Goal: Register for event/course

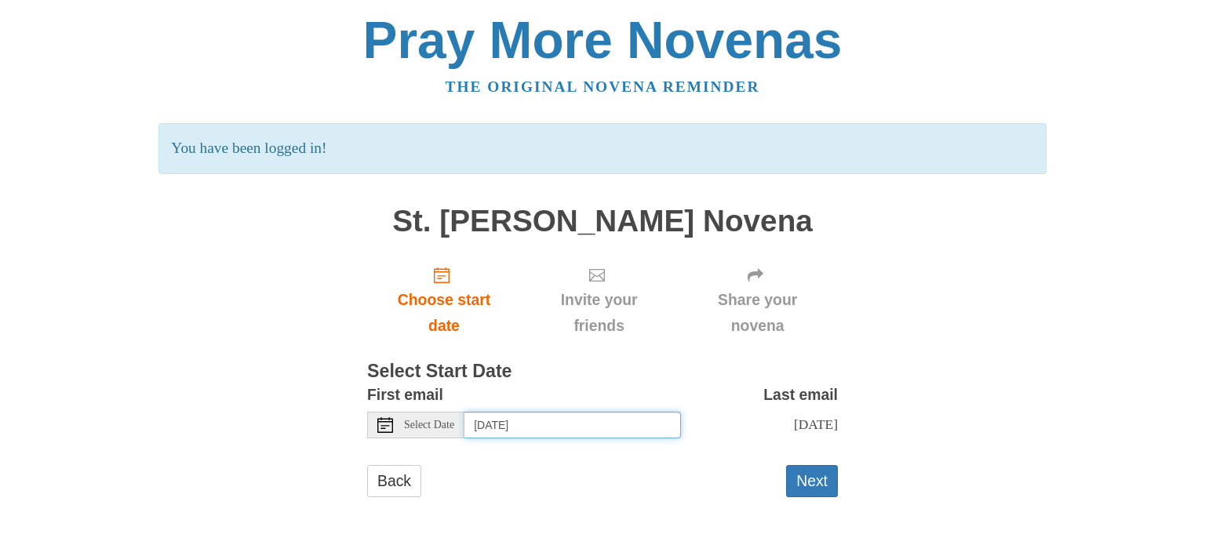
click at [489, 424] on input "Friday, October 10th" at bounding box center [572, 425] width 216 height 27
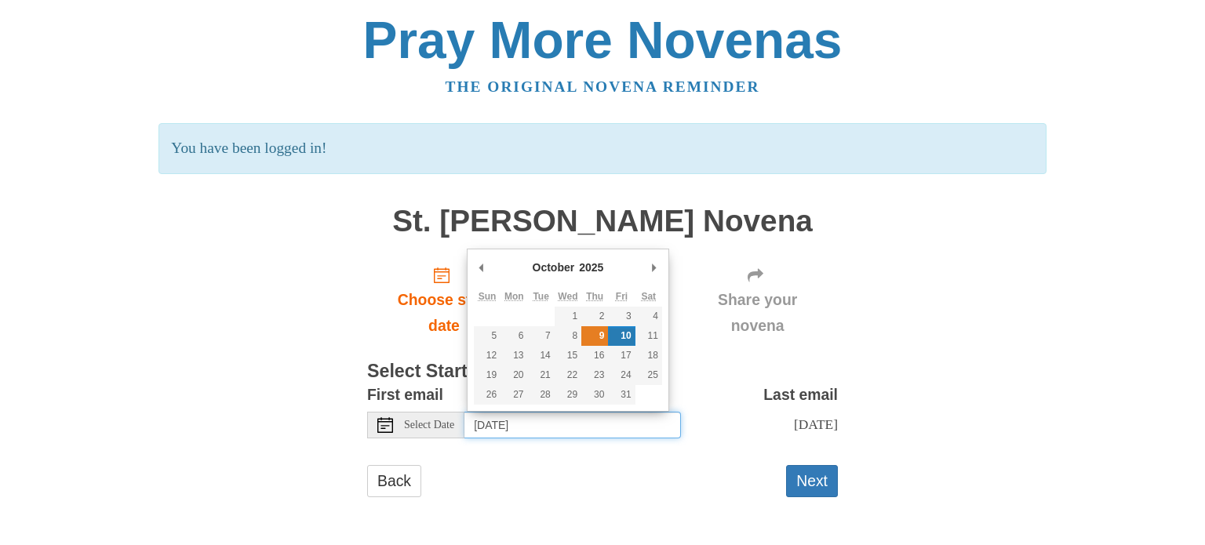
type input "Thursday, October 9th"
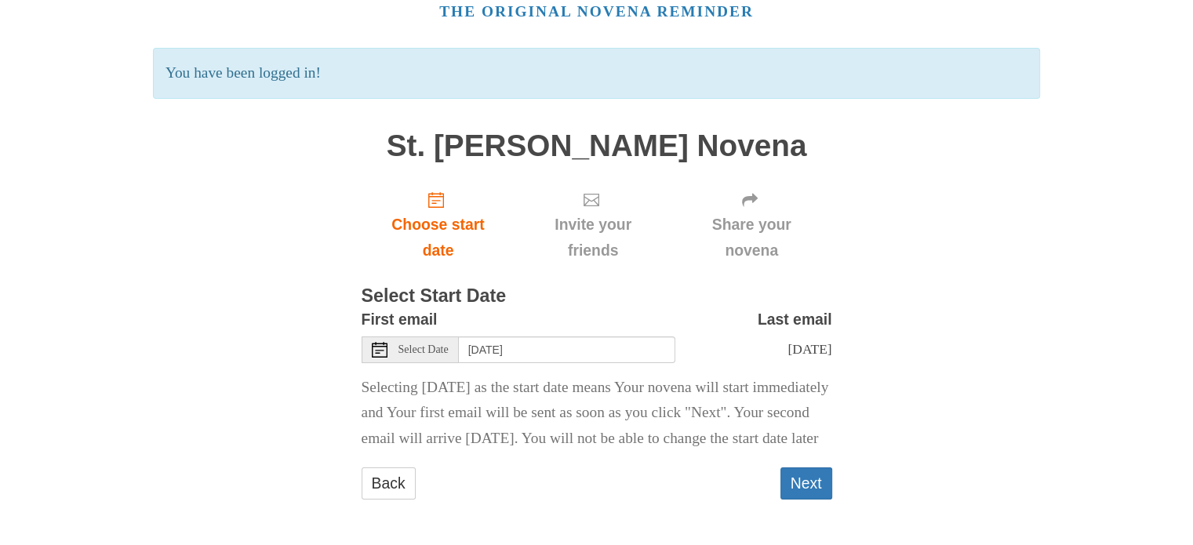
scroll to position [86, 0]
click at [794, 486] on button "Next" at bounding box center [806, 483] width 52 height 32
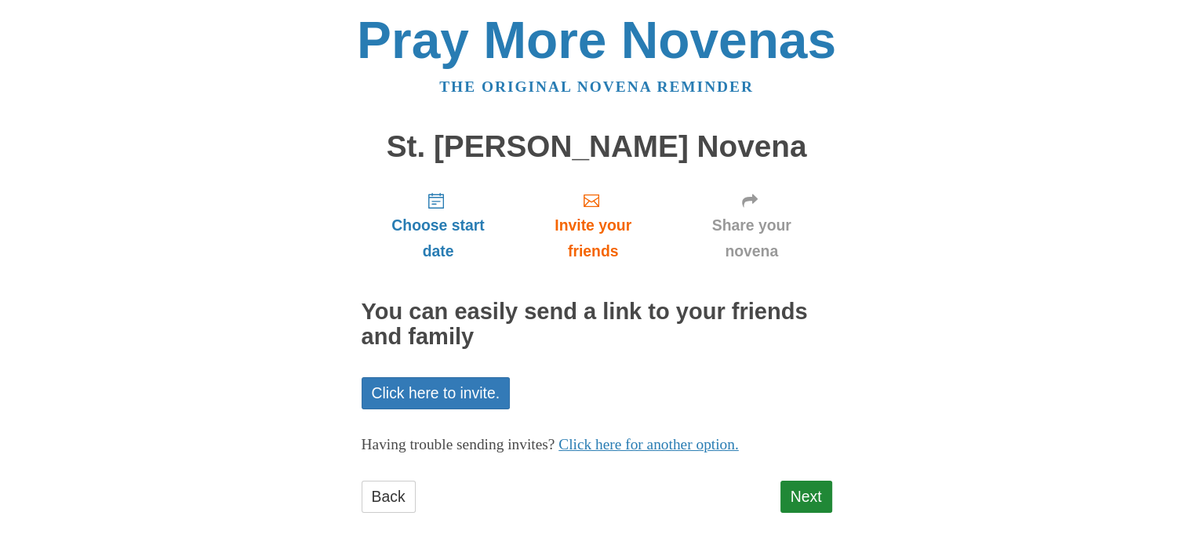
scroll to position [13, 0]
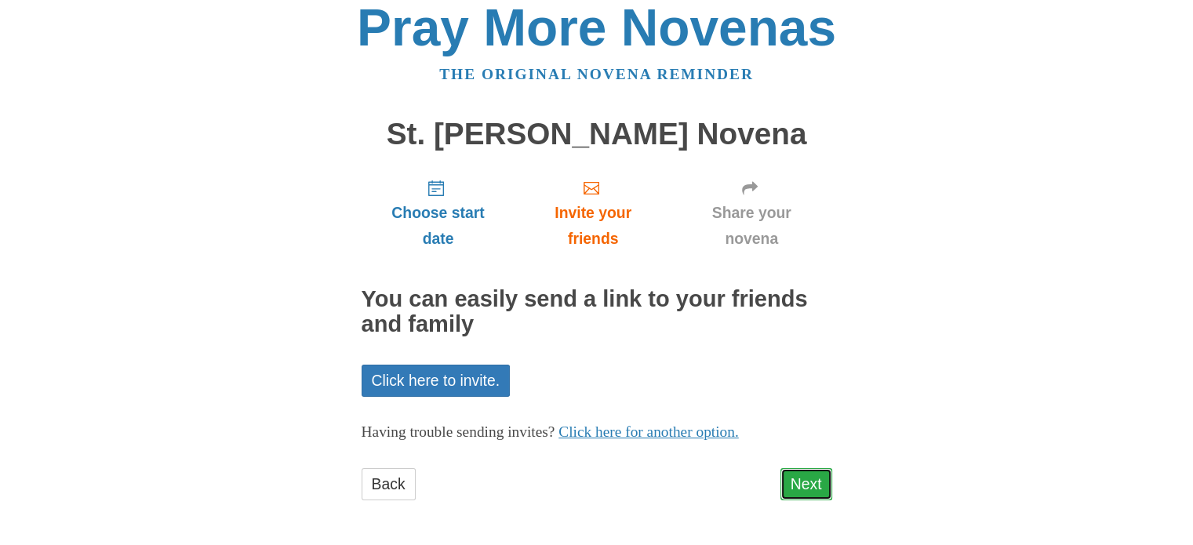
click at [819, 471] on link "Next" at bounding box center [806, 484] width 52 height 32
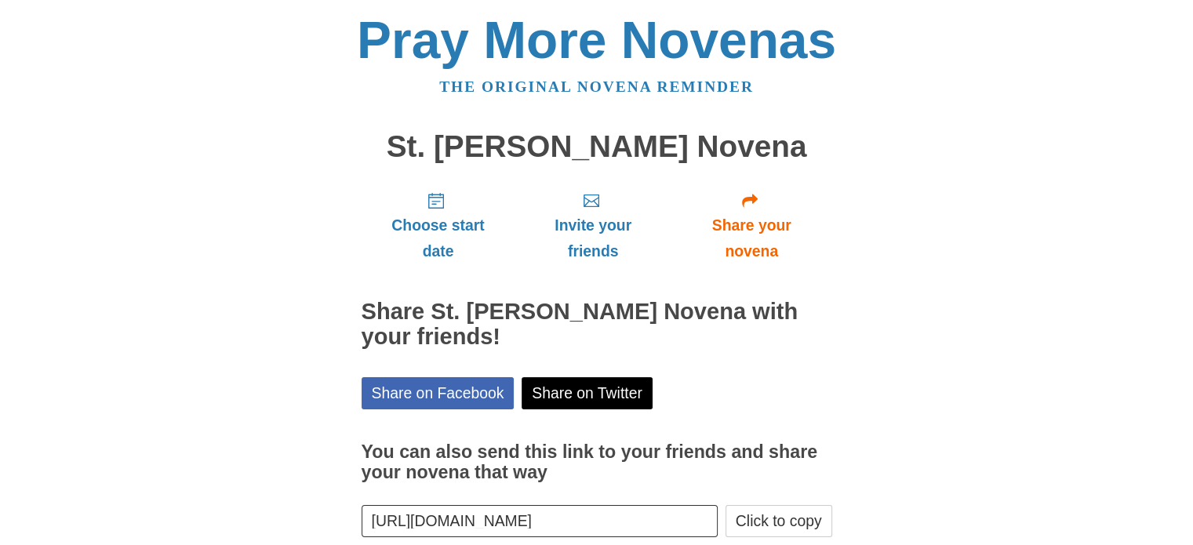
scroll to position [84, 0]
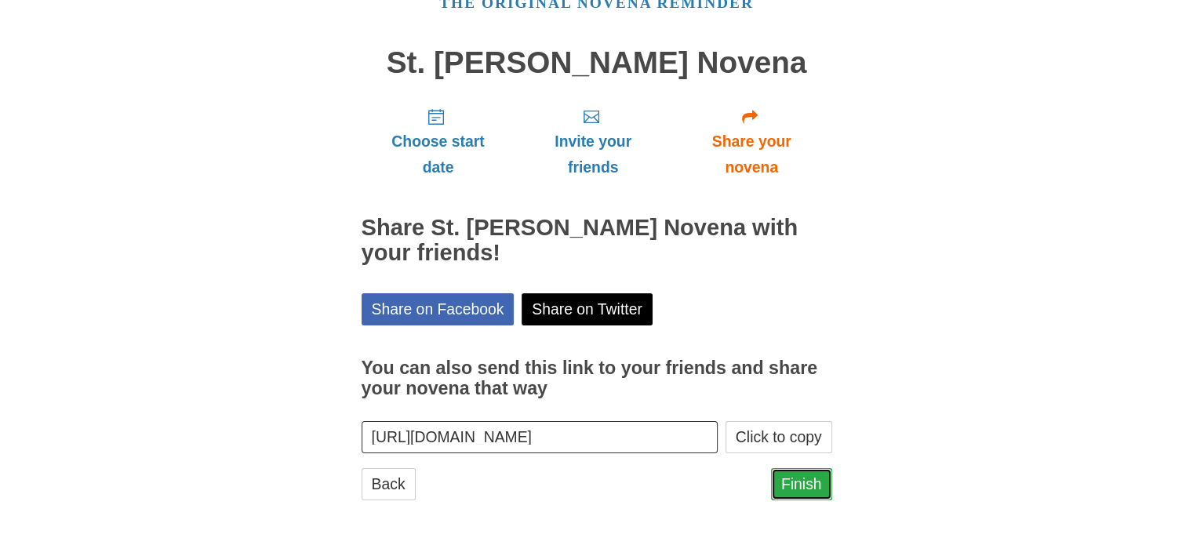
click at [795, 496] on link "Finish" at bounding box center [801, 484] width 61 height 32
